Goal: Obtain resource: Download file/media

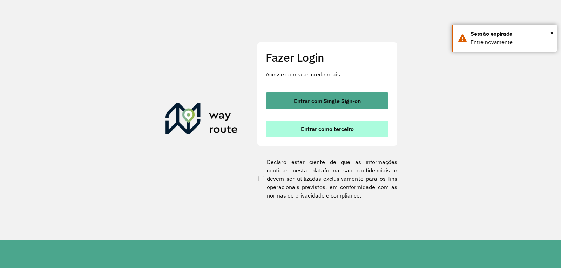
click at [318, 131] on span "Entrar como terceiro" at bounding box center [327, 129] width 53 height 6
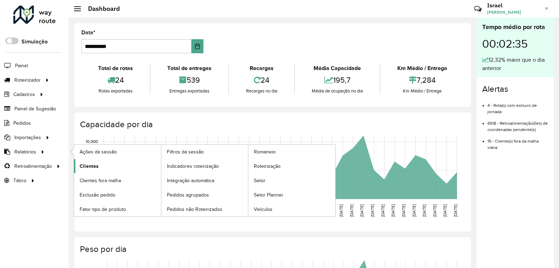
click at [120, 169] on link "Clientes" at bounding box center [117, 166] width 87 height 14
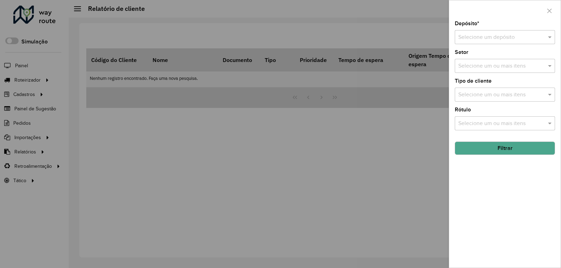
click at [527, 40] on input "text" at bounding box center [497, 37] width 79 height 8
click at [522, 61] on div "INOVALOG" at bounding box center [505, 58] width 100 height 12
click at [493, 152] on button "Filtrar" at bounding box center [505, 148] width 100 height 13
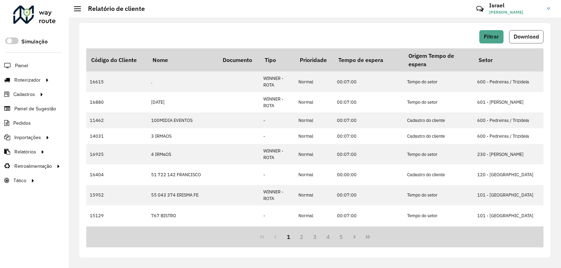
click at [519, 32] on button "Download" at bounding box center [526, 36] width 34 height 13
